Goal: Transaction & Acquisition: Book appointment/travel/reservation

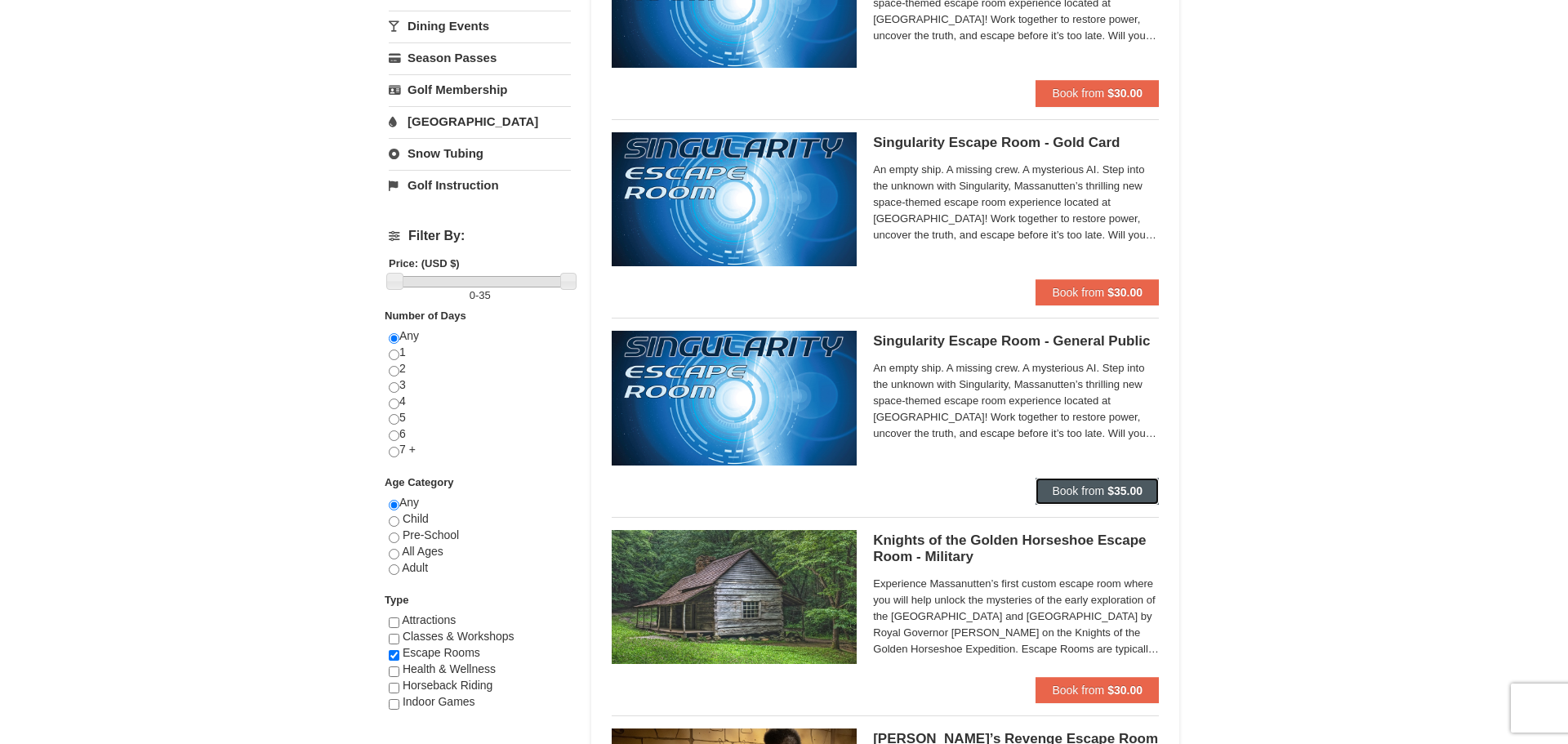
click at [1083, 492] on span "Book from" at bounding box center [1077, 491] width 52 height 13
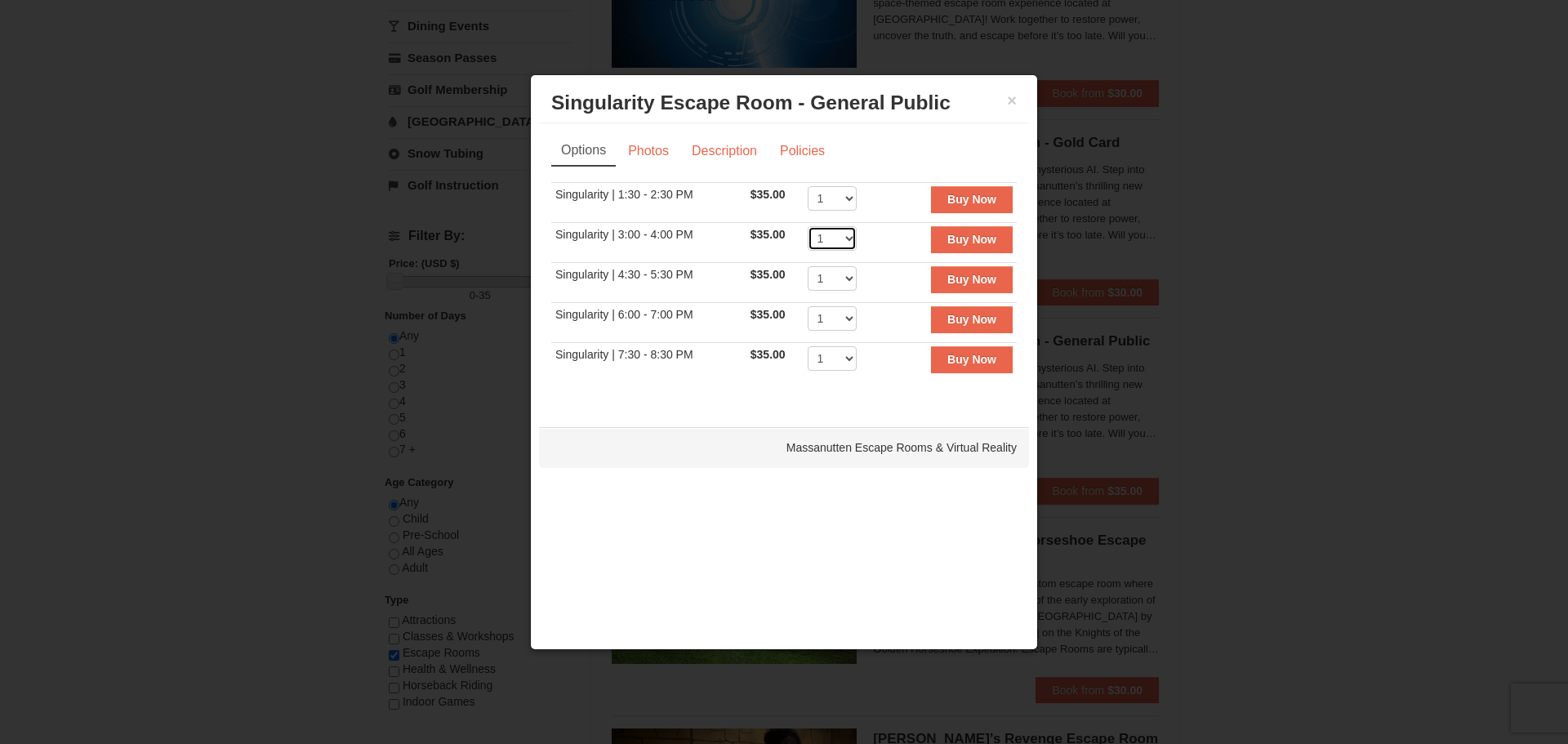
click at [850, 239] on select "1 2 3 4 5 6 7 8" at bounding box center [832, 238] width 49 height 25
click at [890, 251] on td "Buy Now" at bounding box center [948, 243] width 136 height 40
click at [851, 203] on select "1 2 3 4 5 6 7 8" at bounding box center [832, 198] width 49 height 25
select select "3"
click at [809, 186] on select "1 2 3 4 5 6 7 8" at bounding box center [832, 198] width 49 height 25
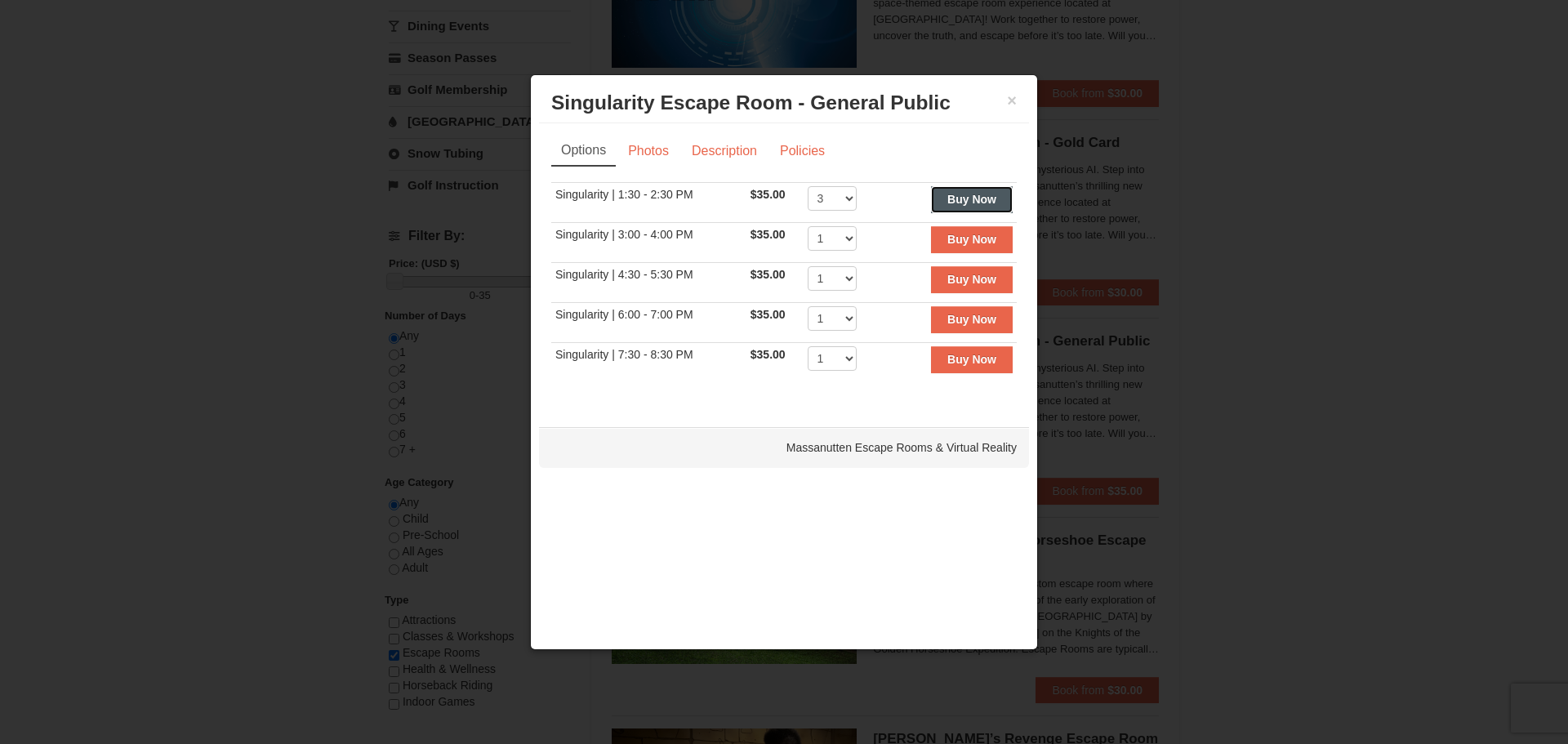
click at [953, 204] on strong "Buy Now" at bounding box center [972, 199] width 49 height 13
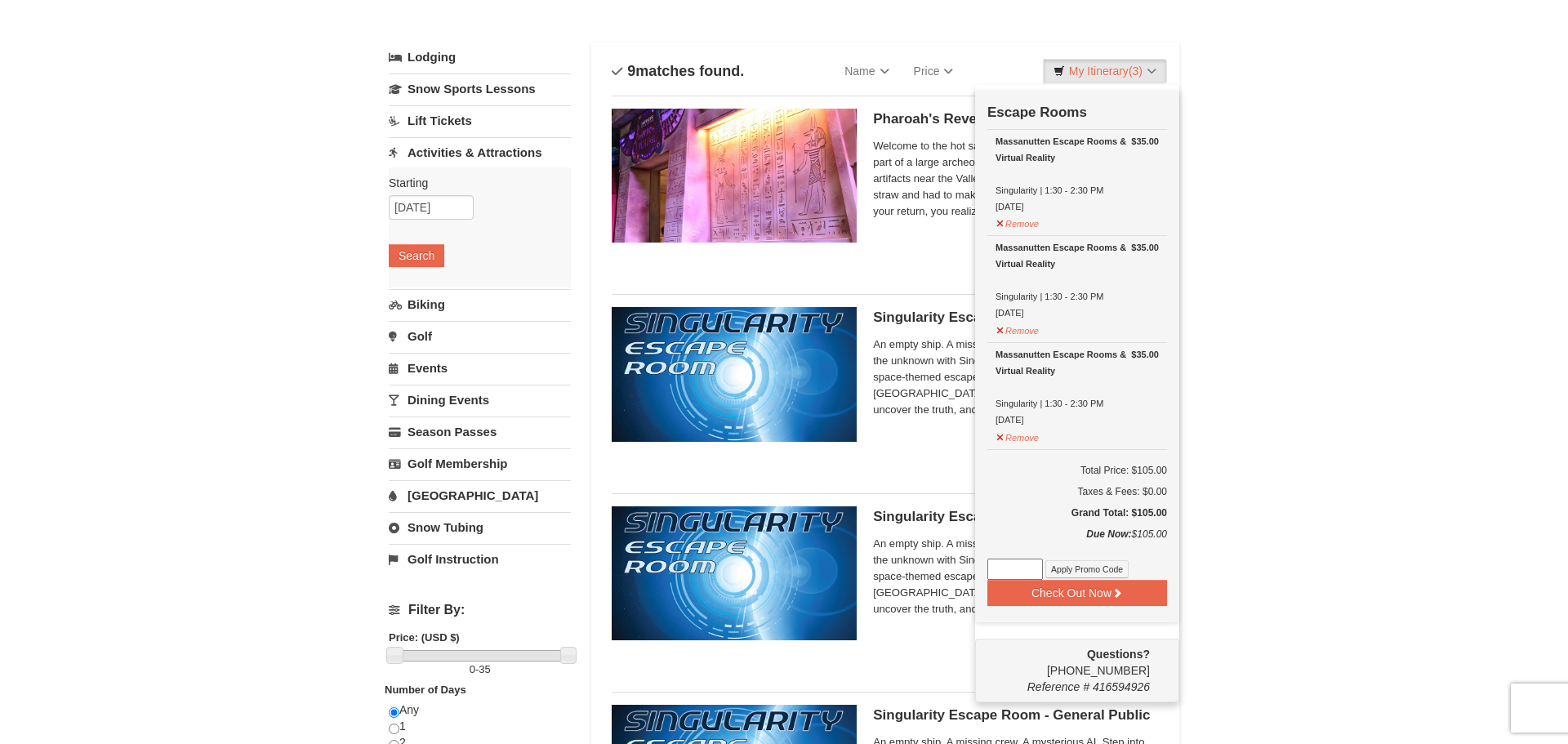
scroll to position [70, 0]
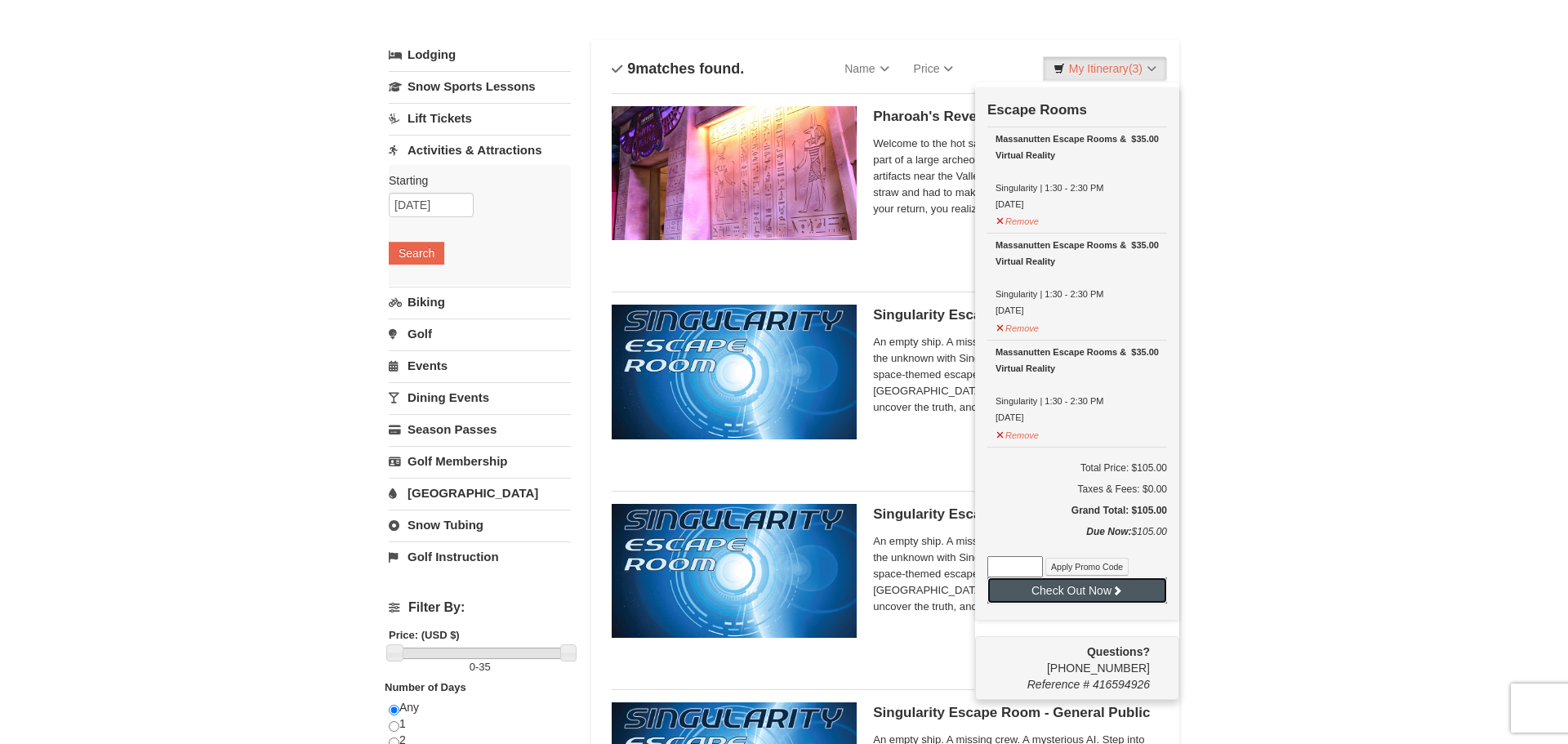
click at [1061, 590] on button "Check Out Now" at bounding box center [1077, 590] width 179 height 27
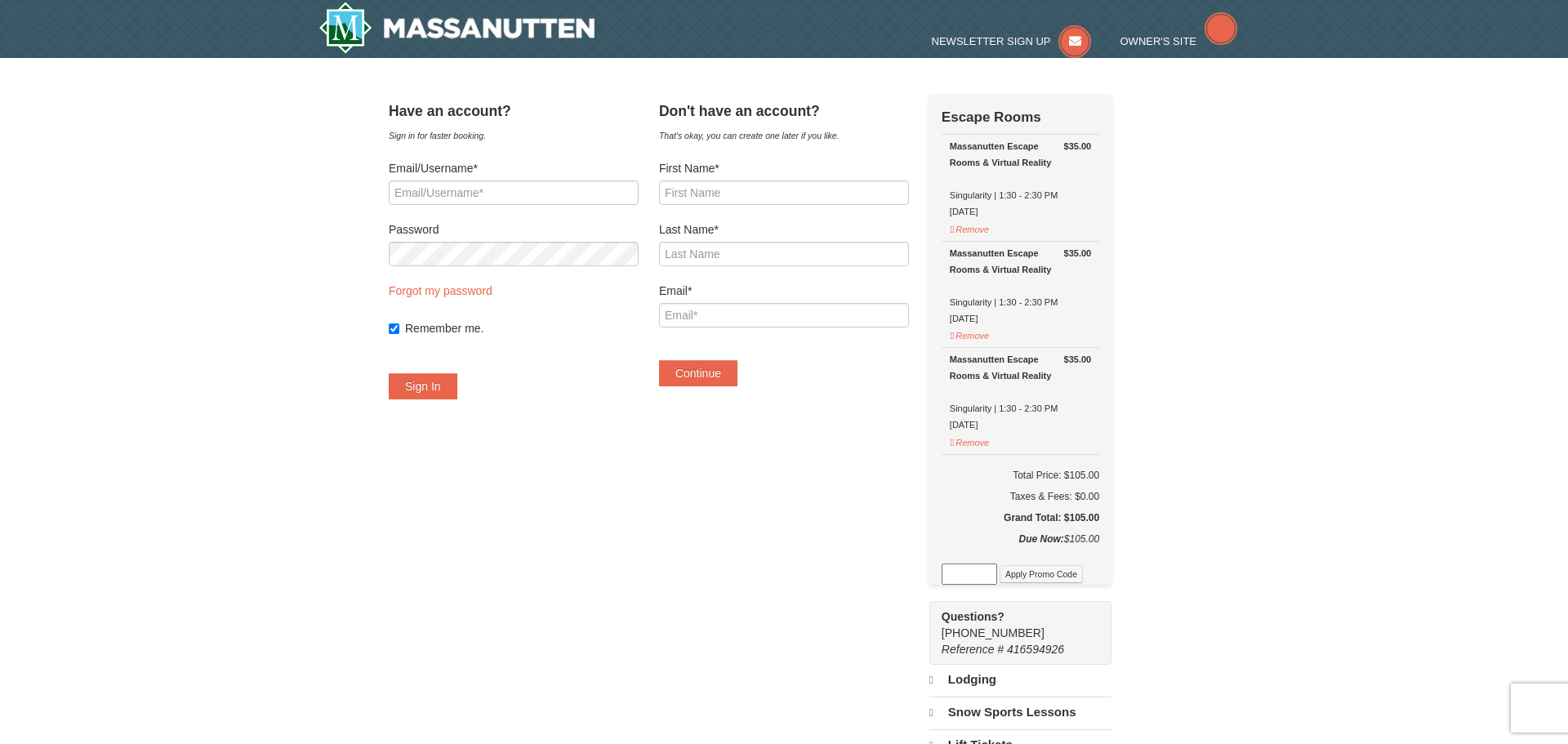
select select "10"
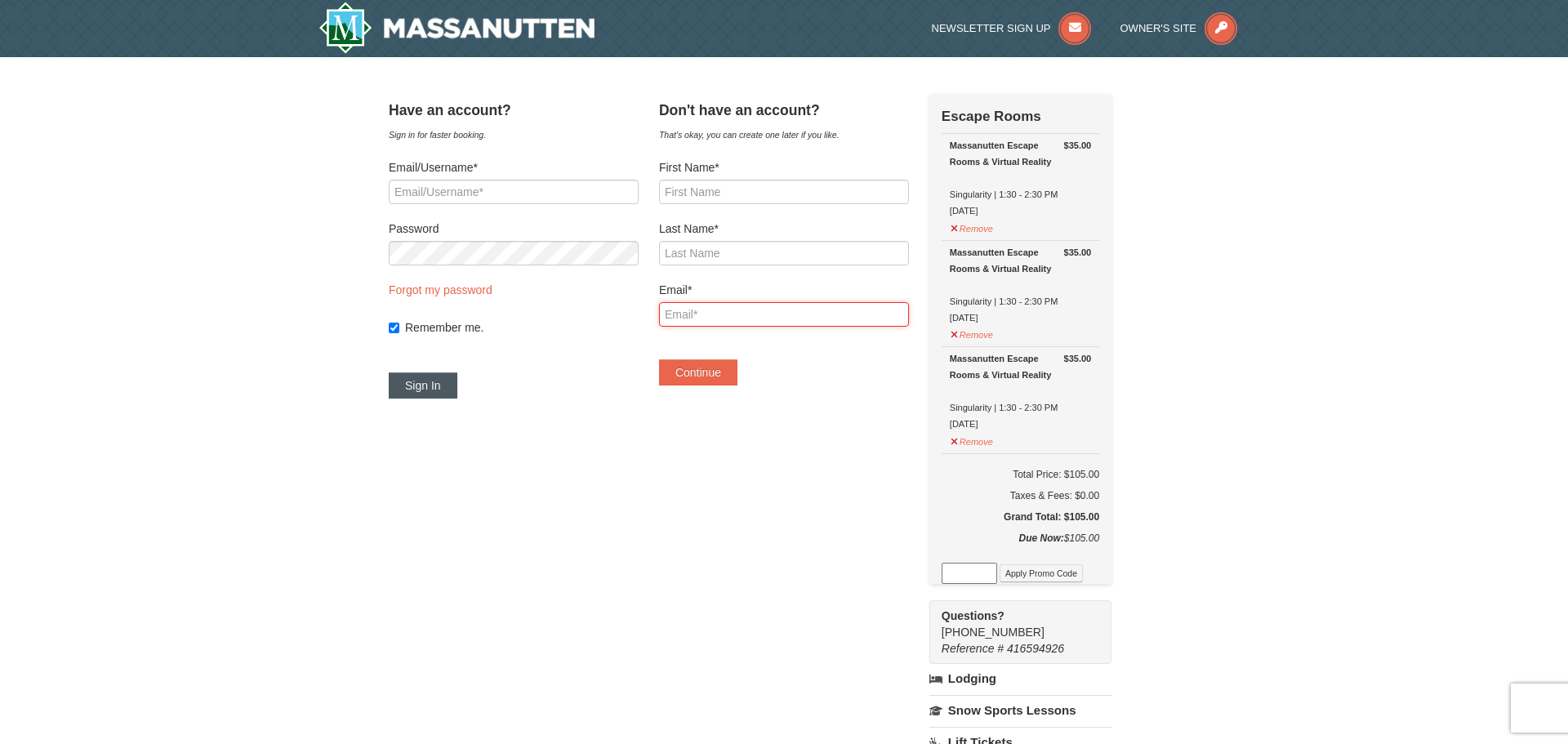
type input "mike.fornecker@gmail.com"
click at [432, 388] on button "Sign In" at bounding box center [422, 385] width 69 height 27
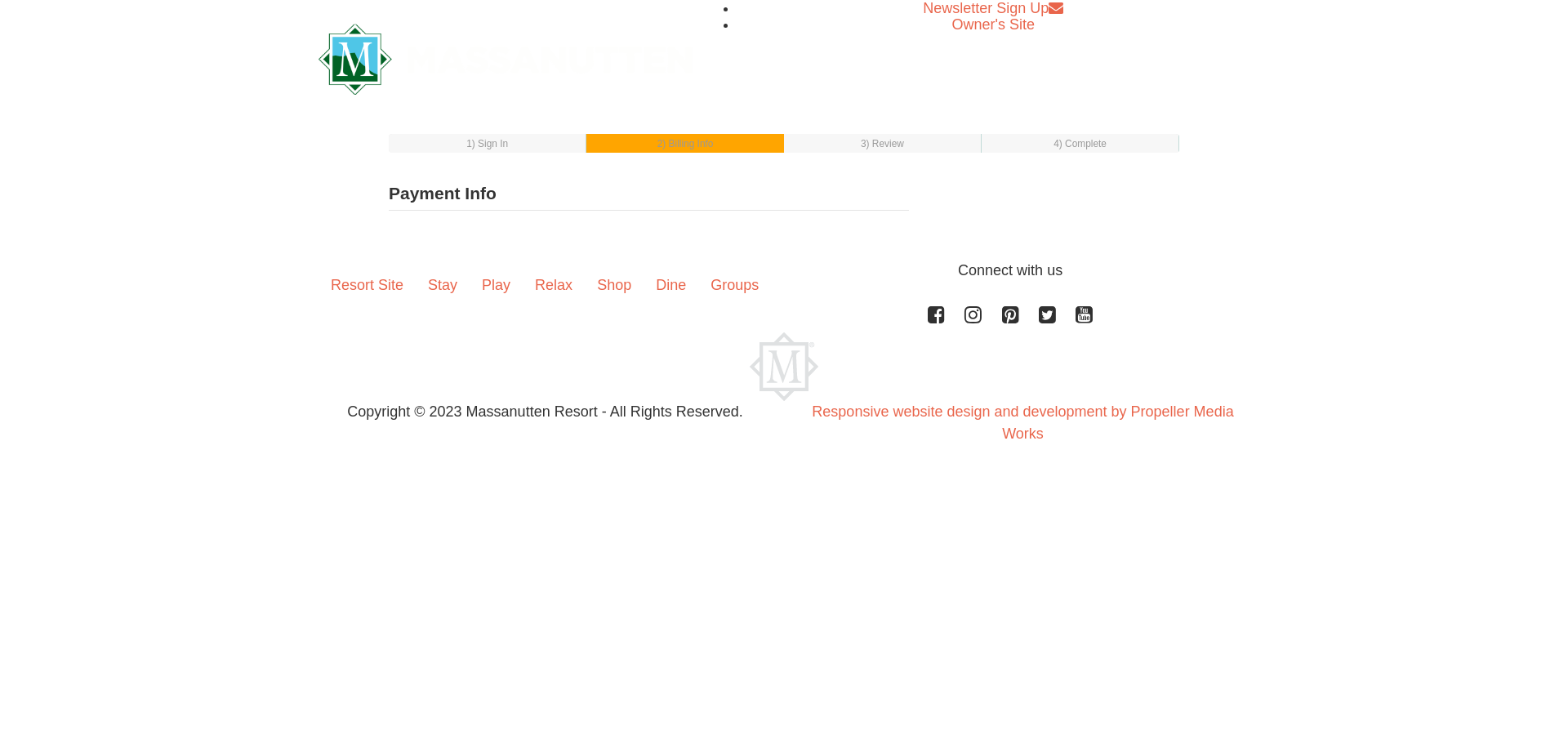
select select "1"
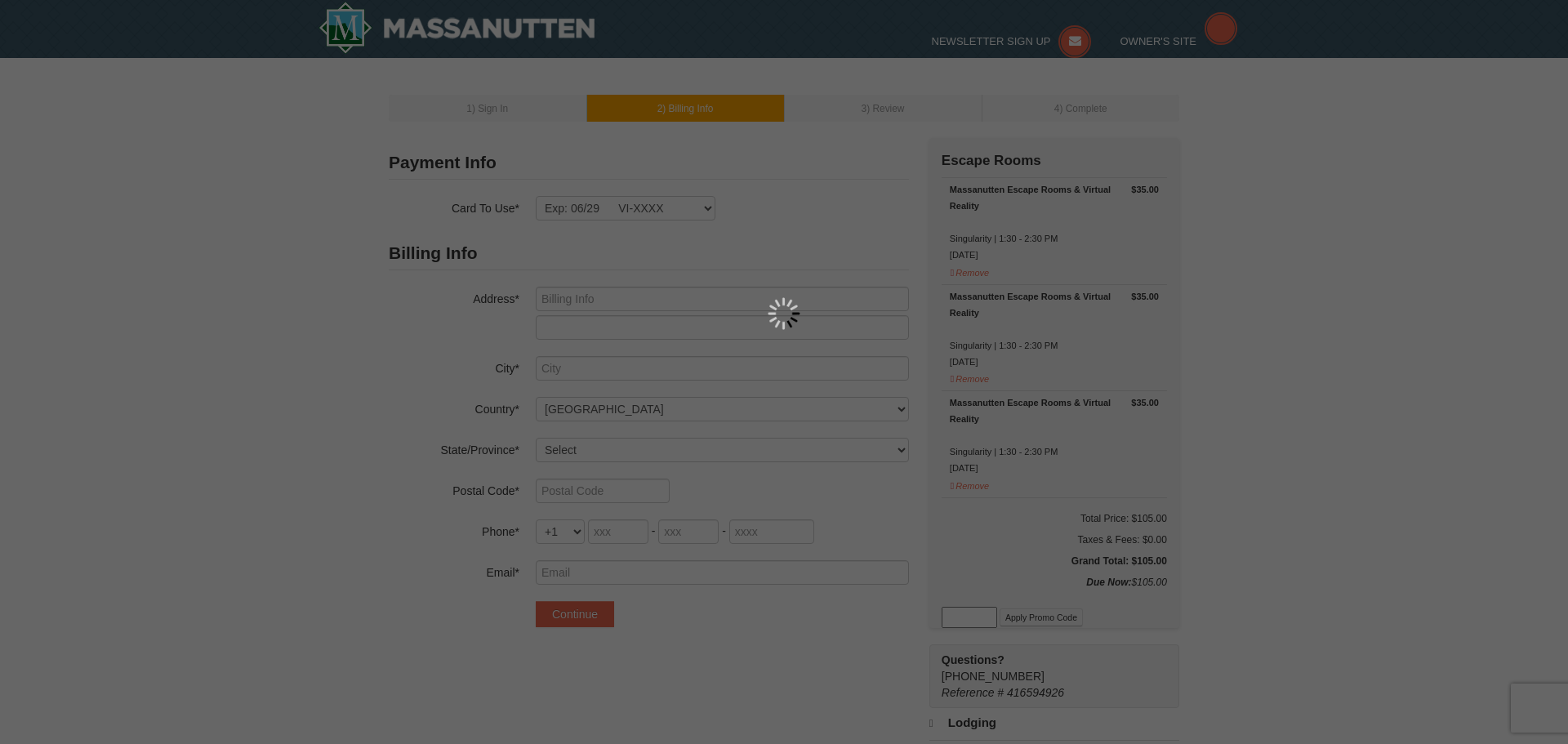
type input "508 Flower Dr"
type input "McGaheysville"
select select "VA"
type input "22840"
type input "703"
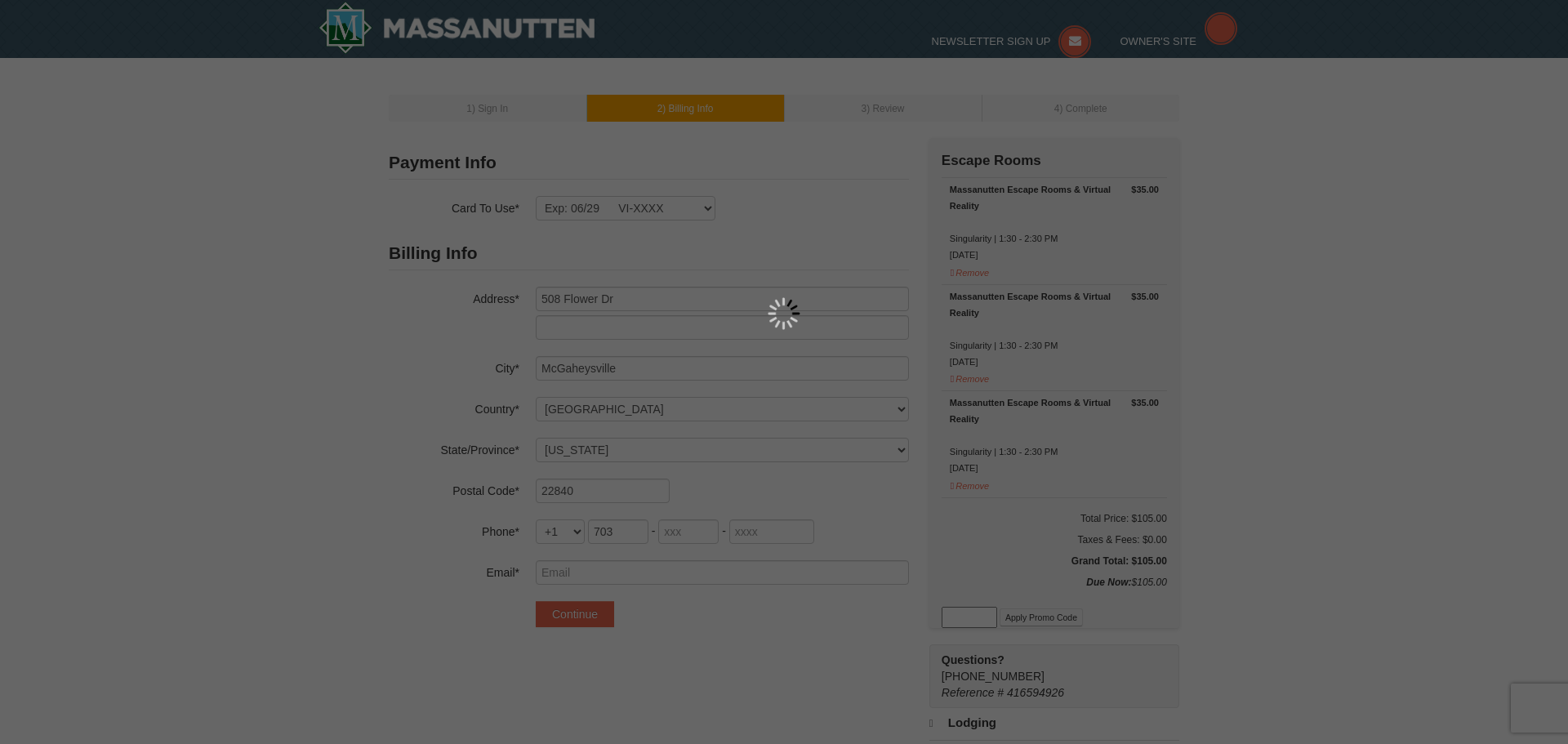
type input "740"
type input "6914"
type input "mike.fornecker@gmail.com"
select select "10"
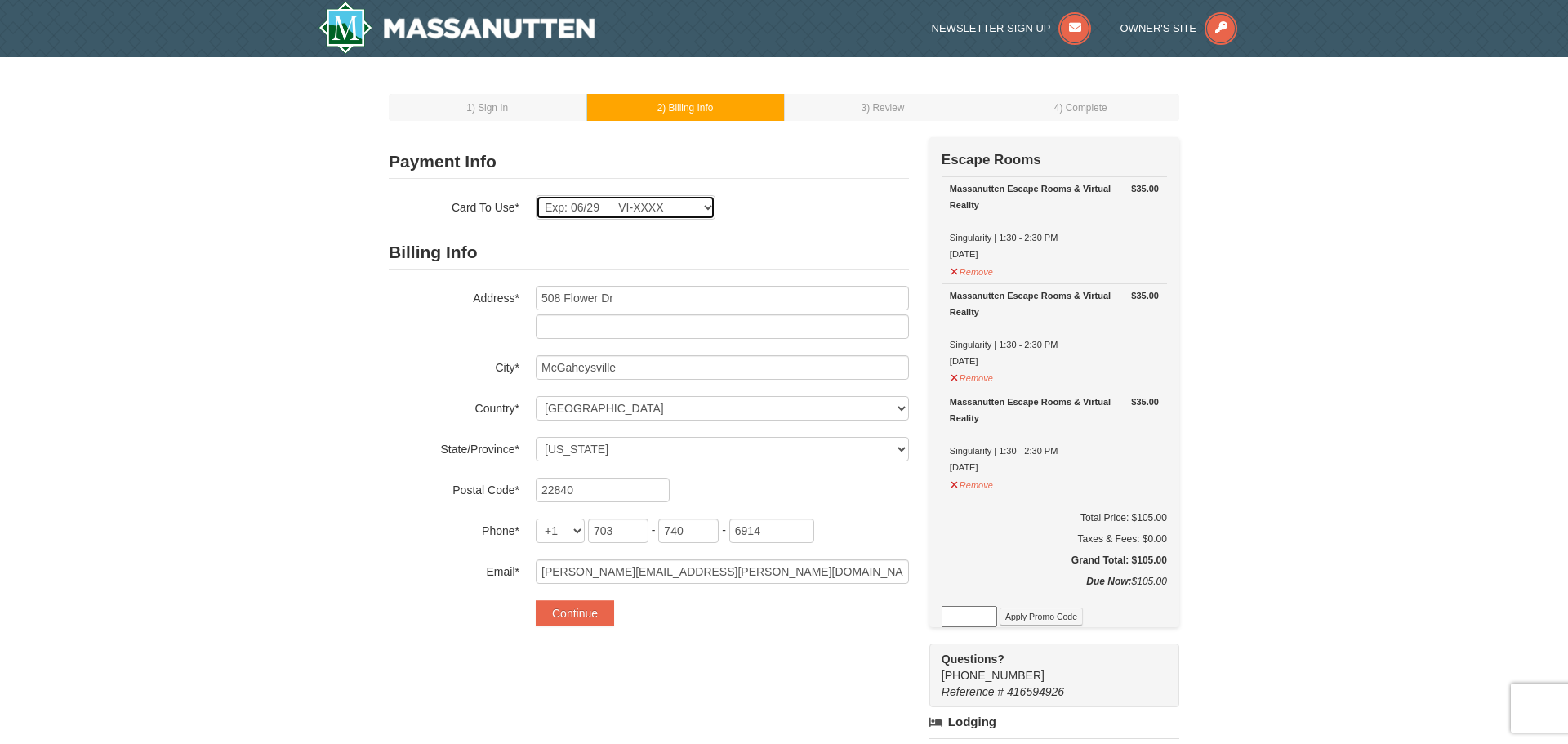
click at [705, 210] on select "Exp: 03/28 VI-XXXX Exp: 06/29 VI-XXXX New Card" at bounding box center [625, 207] width 179 height 25
select select
click at [536, 195] on select "Exp: 03/28 VI-XXXX Exp: 06/29 VI-XXXX New Card" at bounding box center [625, 207] width 179 height 25
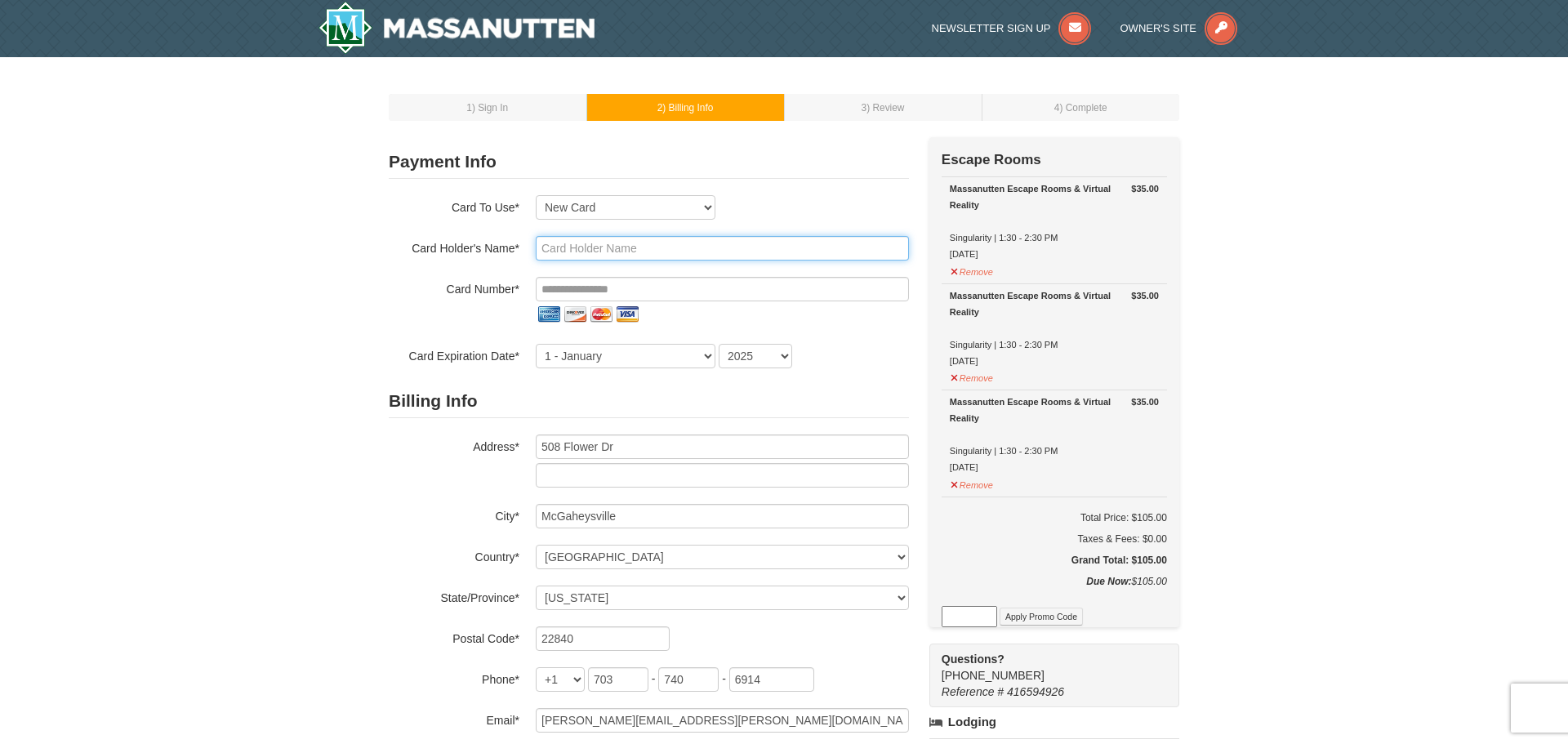
click at [614, 249] on input "text" at bounding box center [722, 248] width 373 height 25
type input "mike fornecker"
type input "**********"
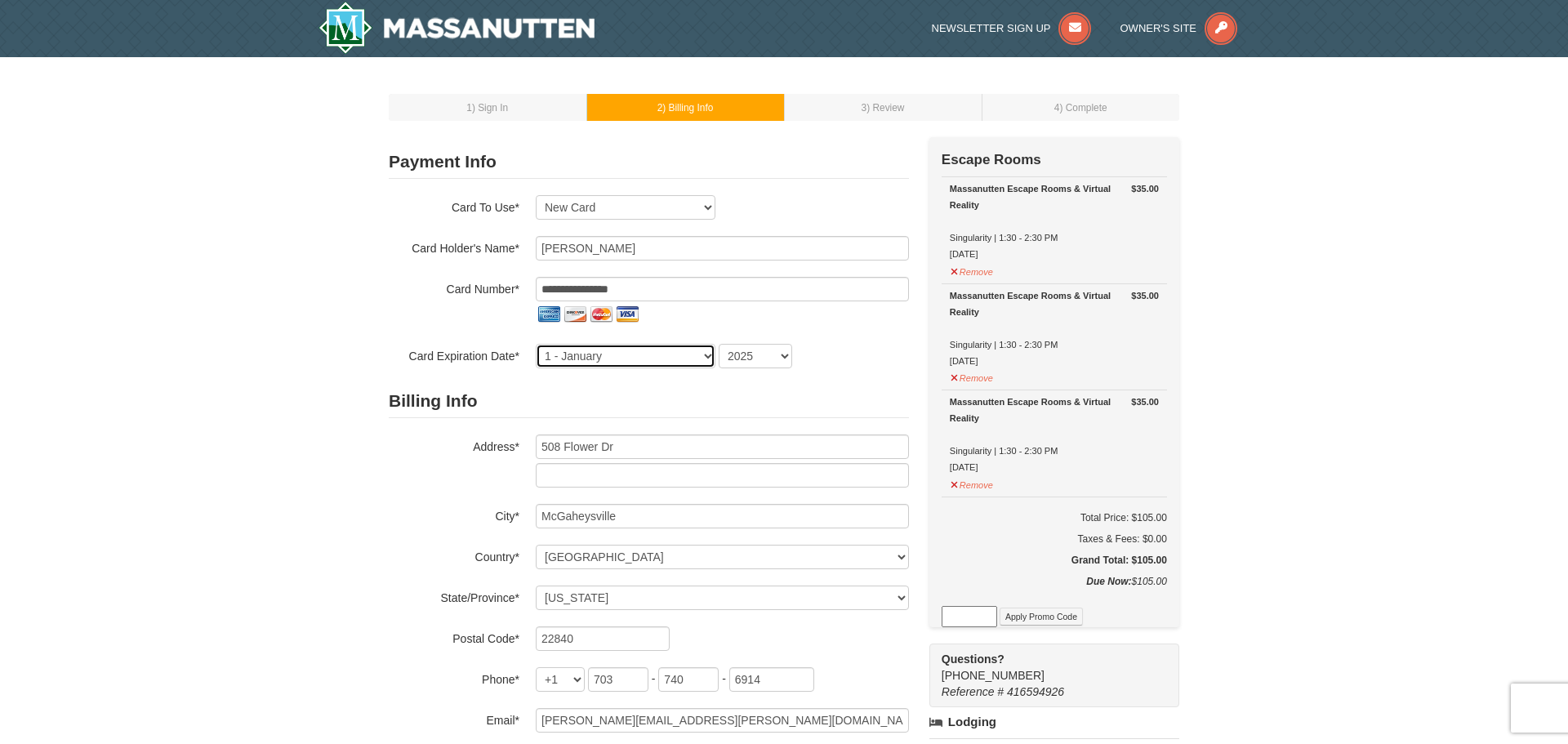
select select "3"
select select "2030"
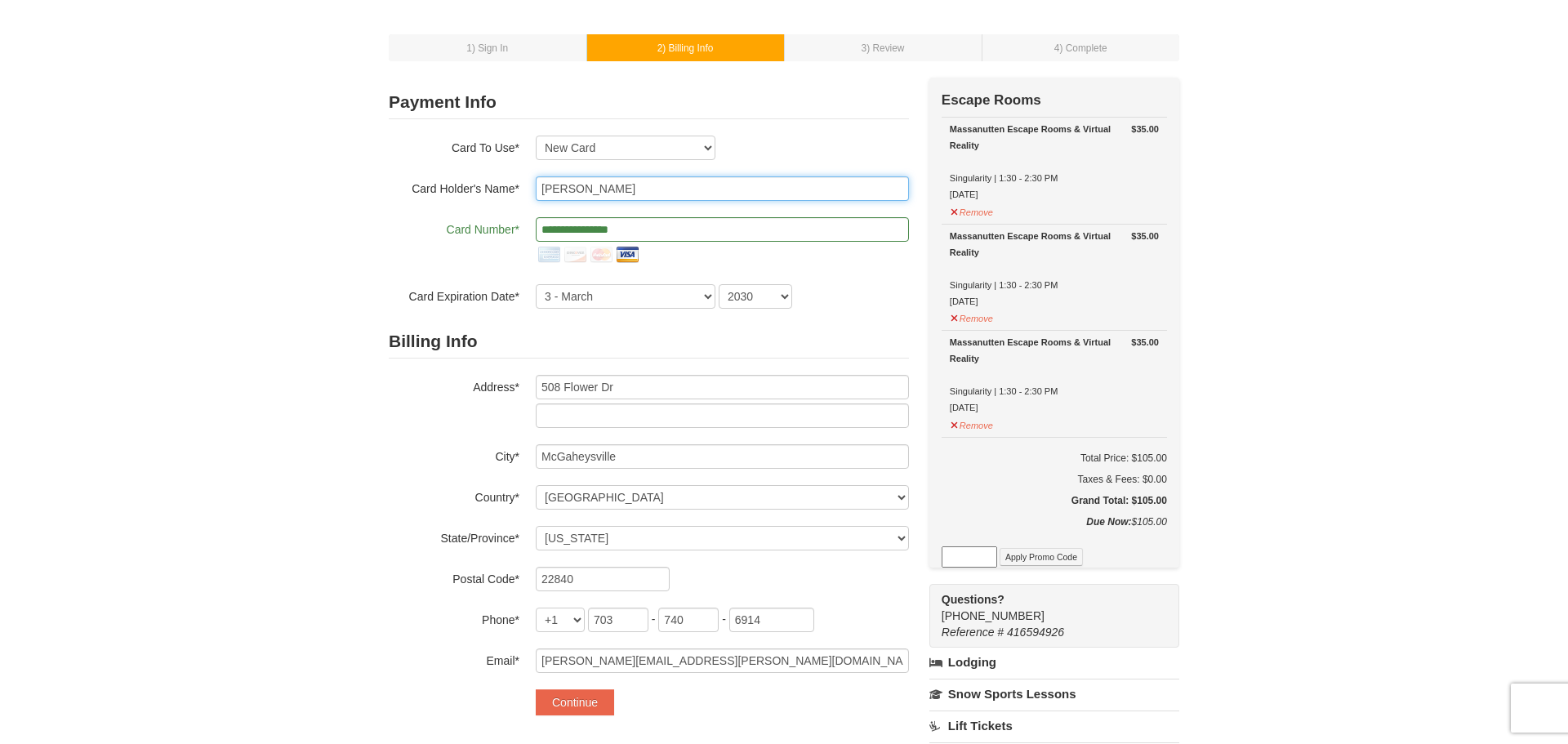
scroll to position [60, 0]
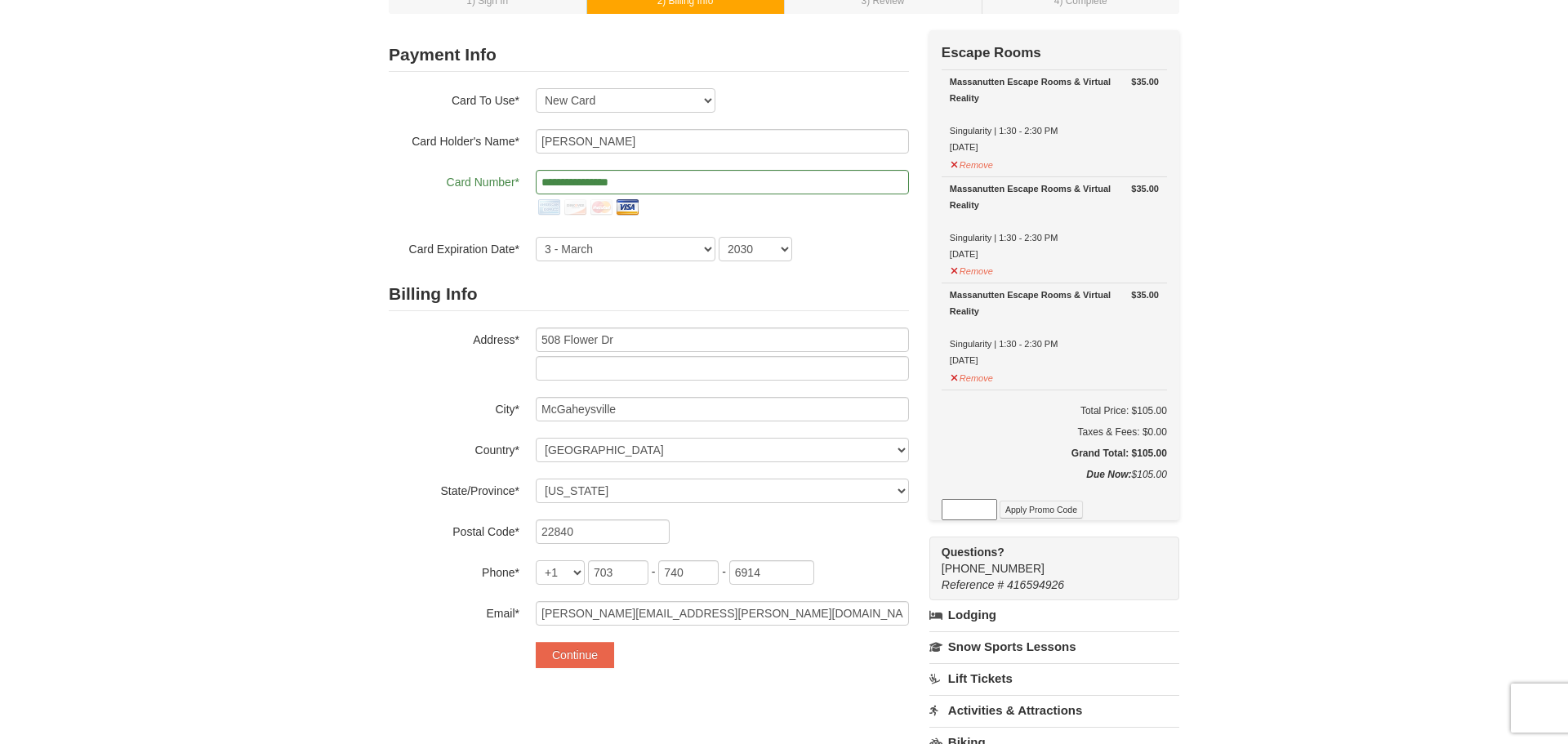
click at [301, 297] on div "1 ) Sign In 2 ) Billing Info 3 ) Review ) Complete ×" at bounding box center [784, 507] width 1568 height 1114
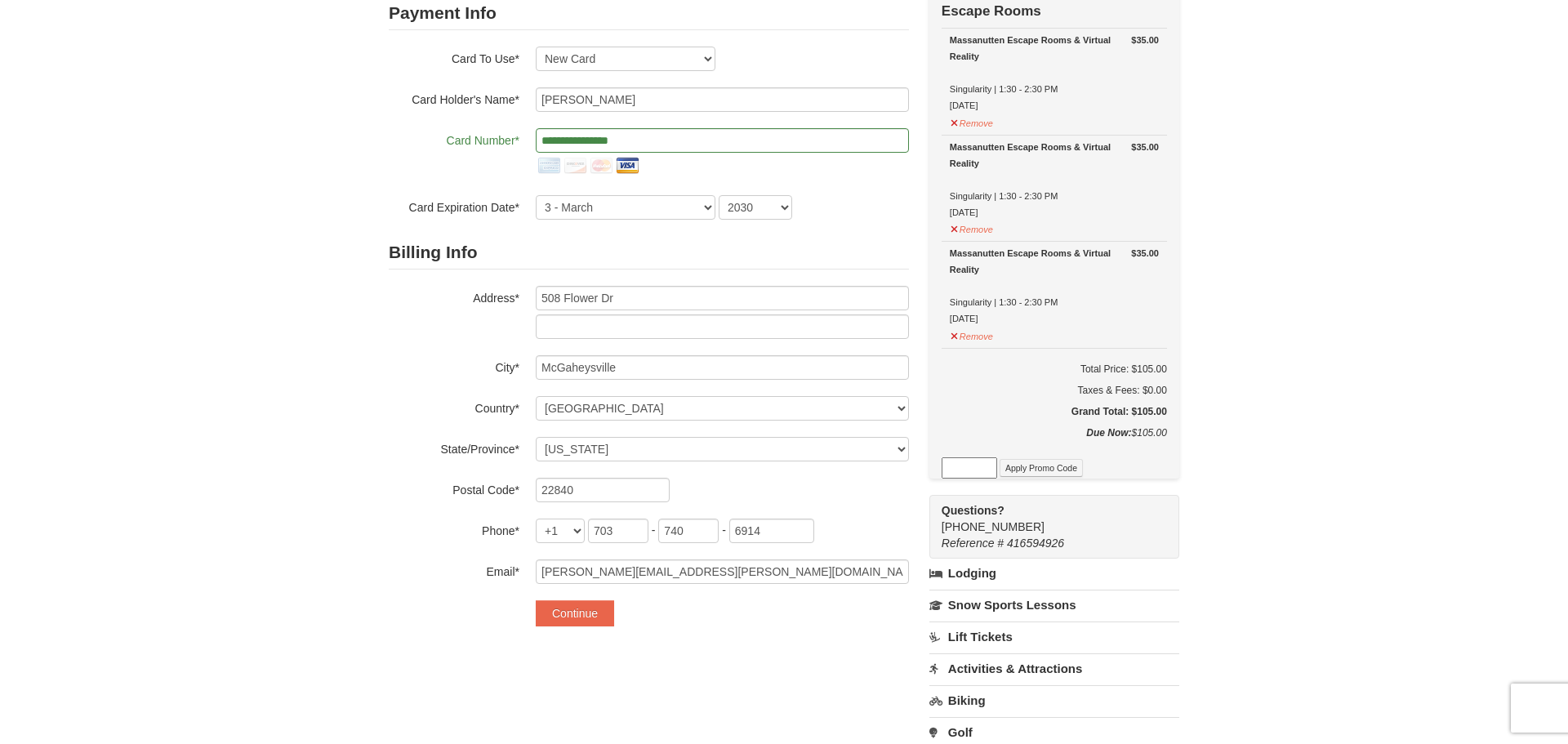
scroll to position [152, 0]
click at [559, 611] on button "Continue" at bounding box center [575, 610] width 79 height 27
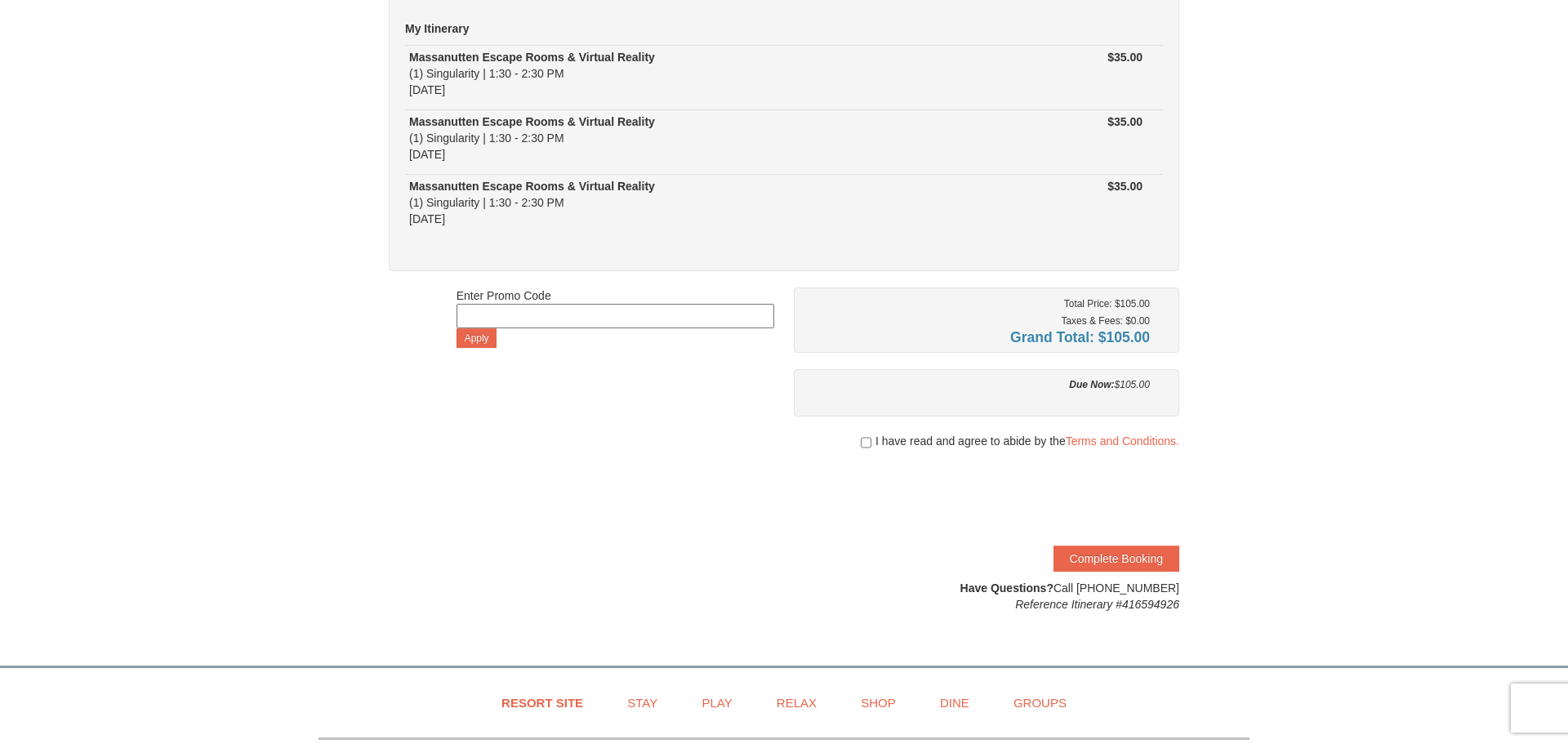
scroll to position [142, 0]
click at [860, 440] on input "checkbox" at bounding box center [866, 441] width 11 height 13
checkbox input "true"
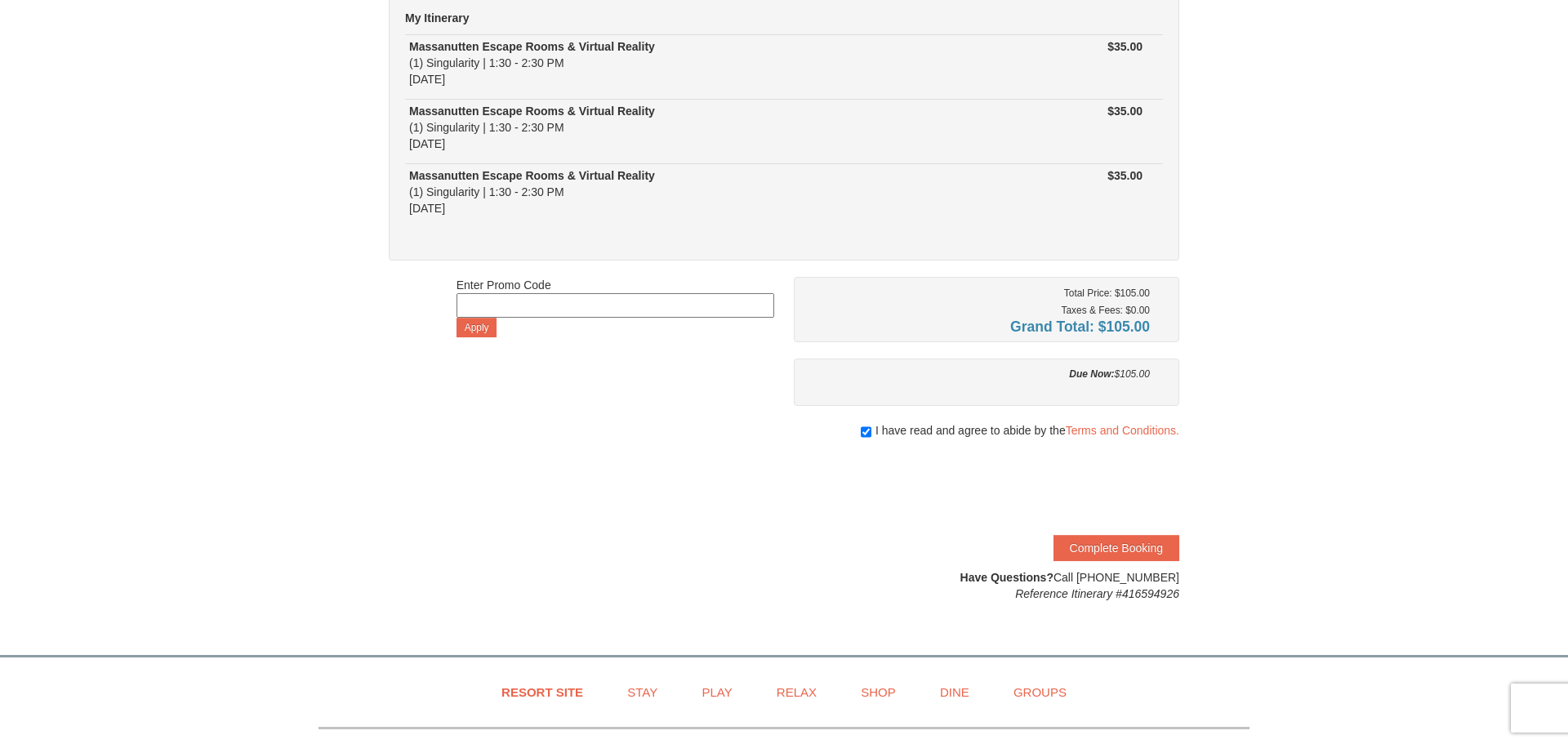
scroll to position [158, 0]
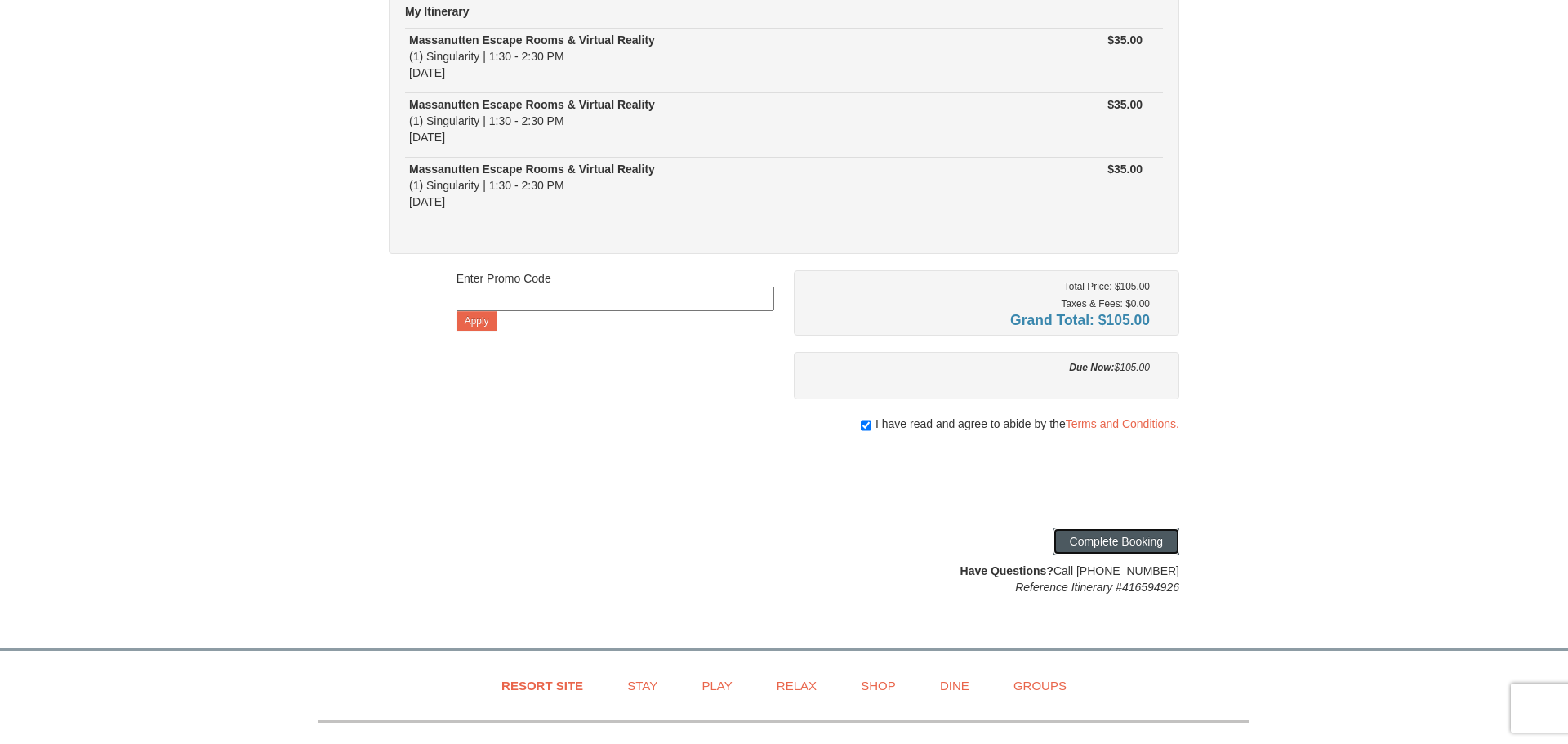
click at [1090, 544] on button "Complete Booking" at bounding box center [1116, 541] width 126 height 27
